Goal: Use online tool/utility: Use online tool/utility

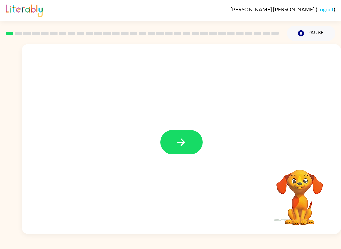
click at [175, 145] on icon "button" at bounding box center [181, 143] width 12 height 12
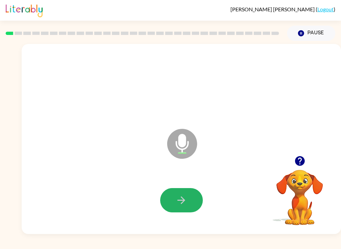
click at [173, 201] on button "button" at bounding box center [181, 200] width 43 height 24
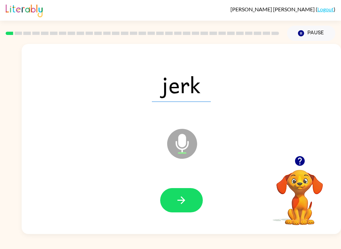
click at [181, 205] on icon "button" at bounding box center [181, 200] width 12 height 12
click at [184, 204] on icon "button" at bounding box center [181, 200] width 12 height 12
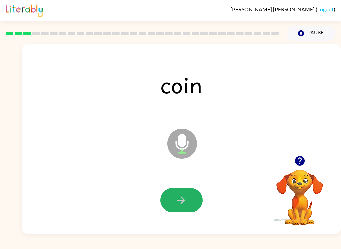
click at [183, 205] on icon "button" at bounding box center [181, 200] width 12 height 12
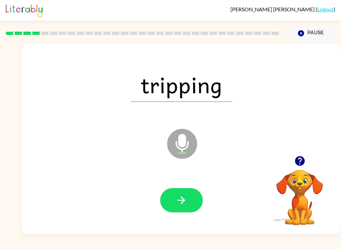
click at [188, 201] on button "button" at bounding box center [181, 200] width 43 height 24
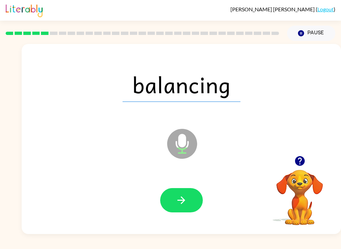
click at [187, 204] on icon "button" at bounding box center [181, 200] width 12 height 12
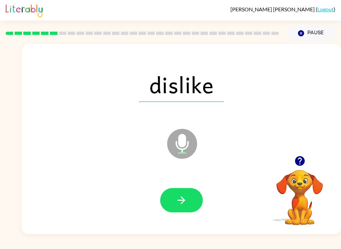
click at [191, 200] on button "button" at bounding box center [181, 200] width 43 height 24
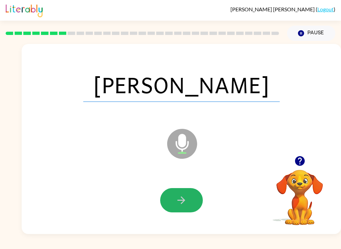
click at [188, 201] on button "button" at bounding box center [181, 200] width 43 height 24
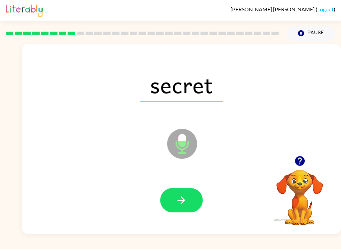
click at [187, 197] on button "button" at bounding box center [181, 200] width 43 height 24
click at [188, 199] on button "button" at bounding box center [181, 200] width 43 height 24
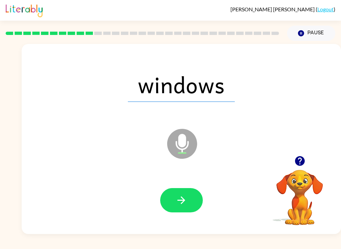
click at [181, 195] on icon "button" at bounding box center [181, 200] width 12 height 12
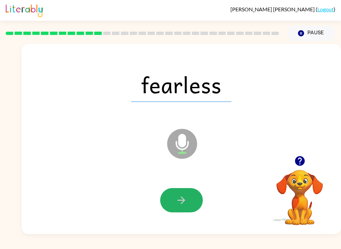
click at [182, 199] on icon "button" at bounding box center [181, 200] width 12 height 12
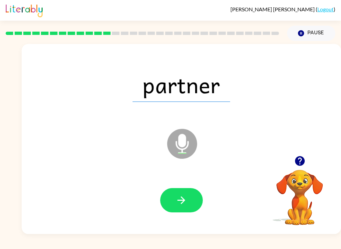
click at [189, 203] on button "button" at bounding box center [181, 200] width 43 height 24
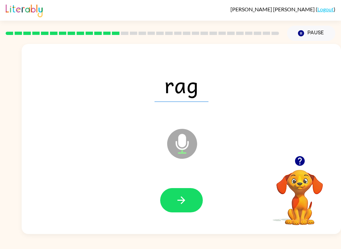
click at [189, 199] on button "button" at bounding box center [181, 200] width 43 height 24
click at [184, 199] on icon "button" at bounding box center [181, 200] width 12 height 12
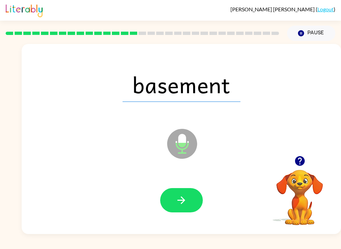
click at [186, 201] on icon "button" at bounding box center [181, 200] width 12 height 12
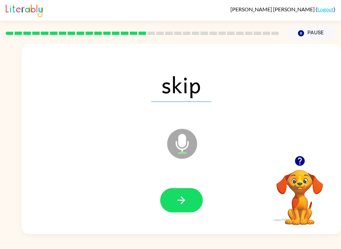
click at [187, 203] on icon "button" at bounding box center [181, 200] width 12 height 12
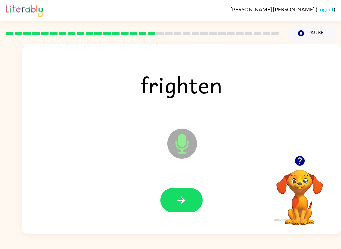
click at [185, 200] on icon "button" at bounding box center [181, 200] width 8 height 8
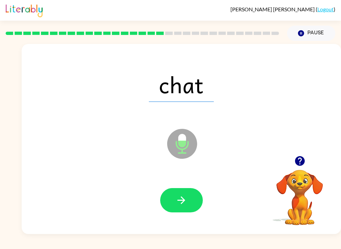
click at [187, 207] on button "button" at bounding box center [181, 200] width 43 height 24
click at [177, 202] on icon "button" at bounding box center [181, 200] width 12 height 12
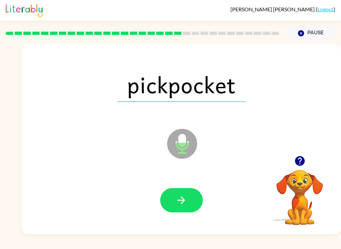
click at [180, 196] on icon "button" at bounding box center [181, 200] width 12 height 12
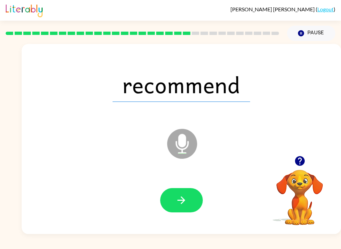
click at [182, 209] on button "button" at bounding box center [181, 200] width 43 height 24
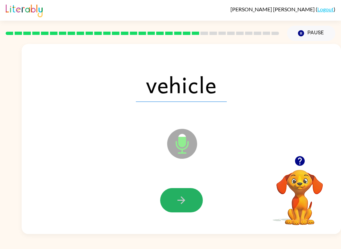
click at [186, 204] on icon "button" at bounding box center [181, 200] width 12 height 12
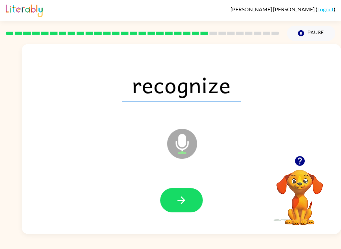
click at [186, 201] on icon "button" at bounding box center [181, 200] width 12 height 12
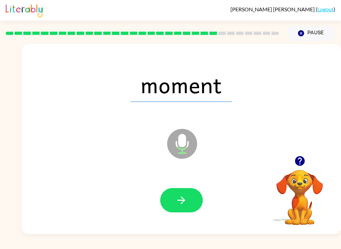
click at [186, 204] on icon "button" at bounding box center [181, 200] width 12 height 12
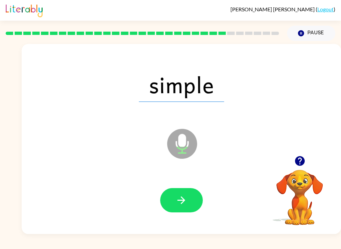
click at [188, 194] on button "button" at bounding box center [181, 200] width 43 height 24
click at [188, 193] on button "button" at bounding box center [181, 200] width 43 height 24
click at [188, 201] on button "button" at bounding box center [181, 200] width 43 height 24
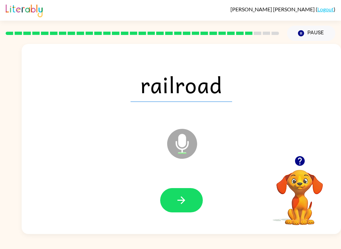
click at [182, 197] on icon "button" at bounding box center [181, 200] width 8 height 8
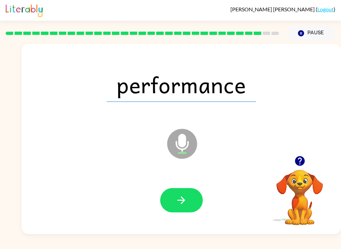
click at [188, 194] on button "button" at bounding box center [181, 200] width 43 height 24
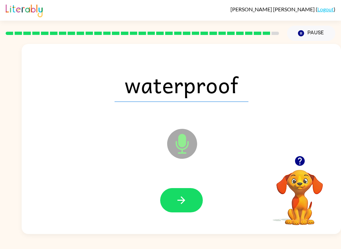
click at [187, 199] on icon "button" at bounding box center [181, 200] width 12 height 12
